Goal: Information Seeking & Learning: Learn about a topic

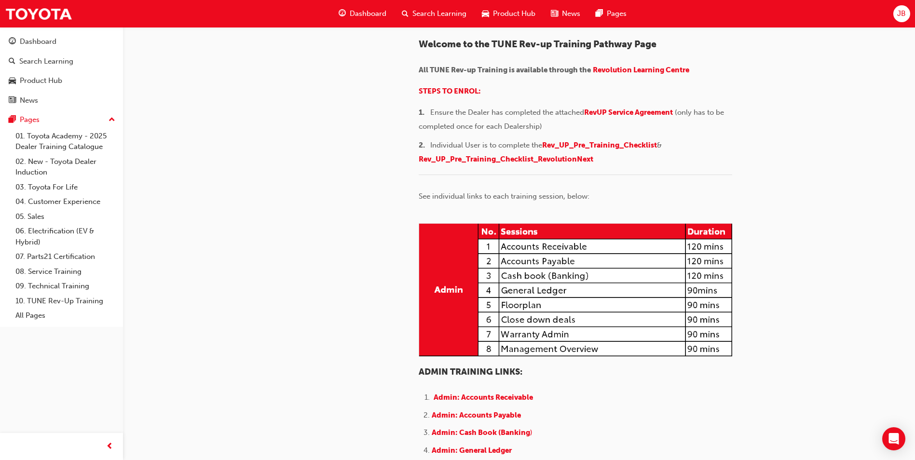
scroll to position [290, 0]
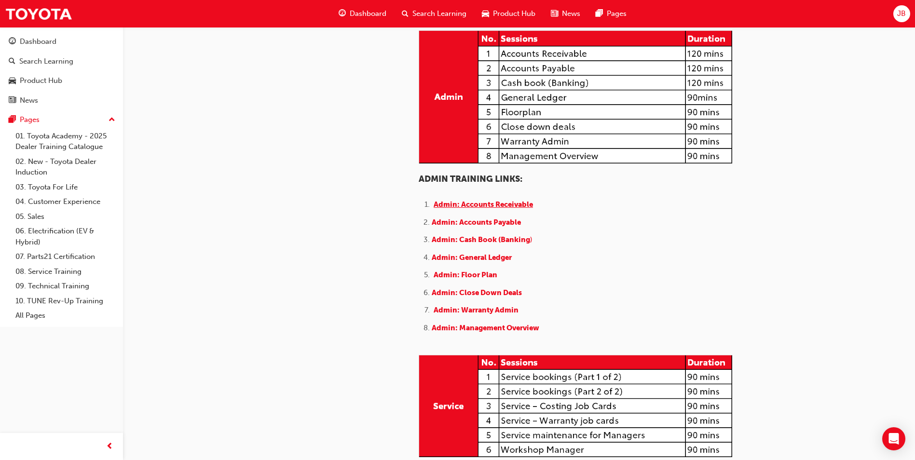
click at [492, 209] on span "Admin: Accounts Receivable" at bounding box center [483, 204] width 99 height 9
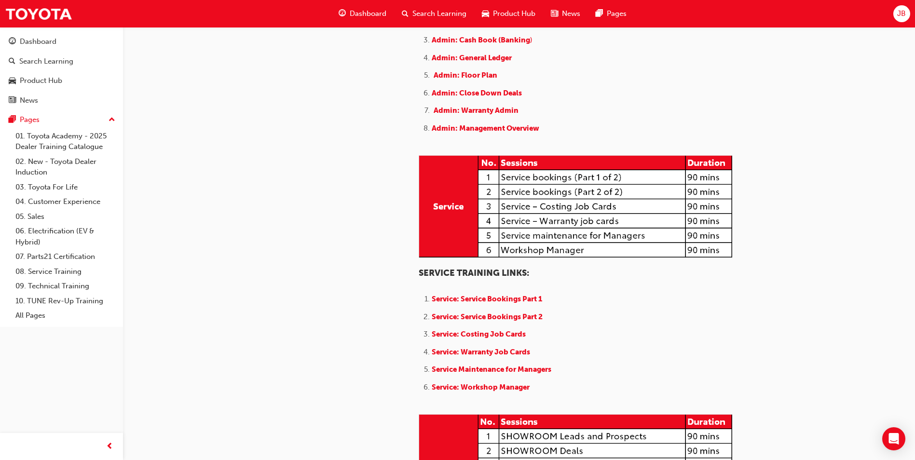
scroll to position [531, 0]
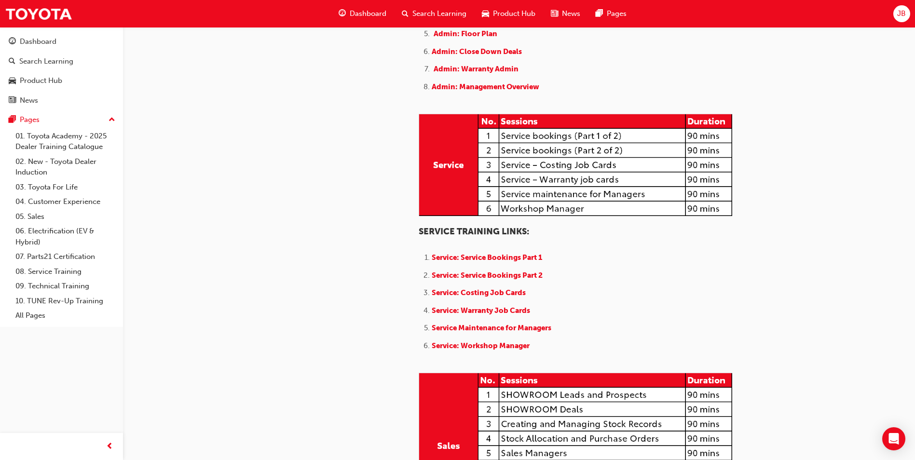
click at [464, 95] on li "Admin: Management Overview" at bounding box center [582, 88] width 301 height 14
click at [467, 91] on span "Admin: Management Overview" at bounding box center [486, 87] width 108 height 9
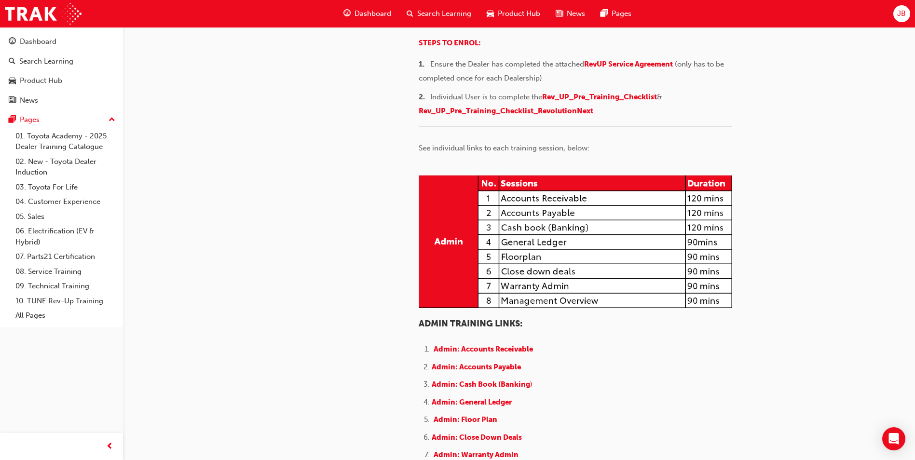
scroll to position [97, 0]
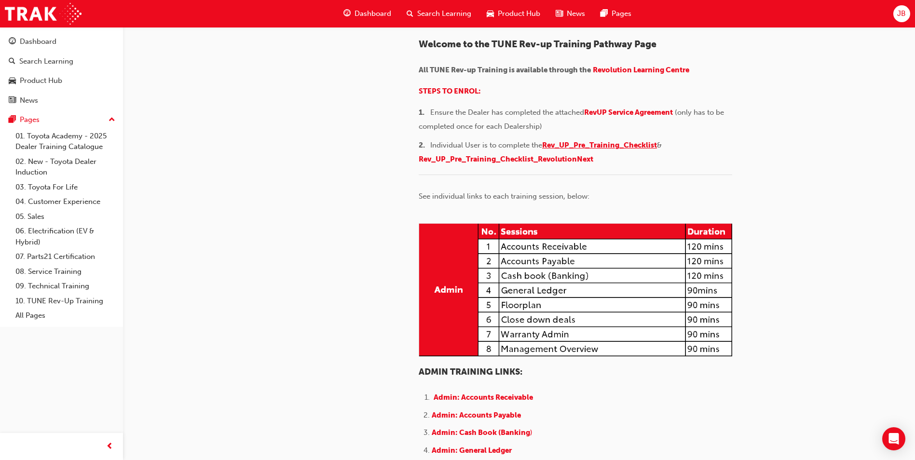
click at [640, 150] on span "Rev_UP_Pre_Training_Checklist" at bounding box center [599, 145] width 115 height 9
